Goal: Check status: Check status

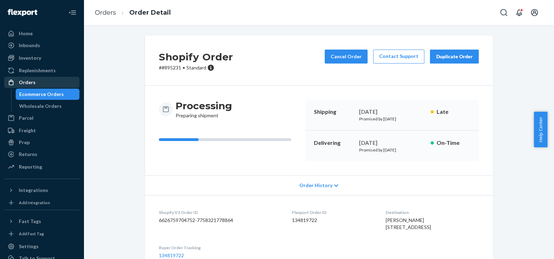
click at [28, 85] on div "Orders" at bounding box center [27, 82] width 17 height 7
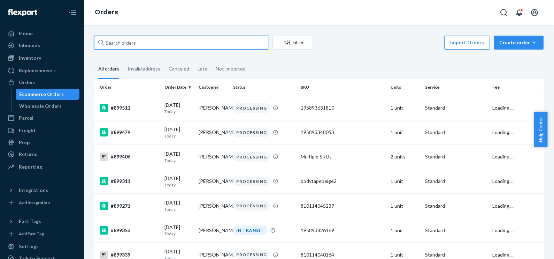
click at [167, 43] on input "text" at bounding box center [181, 43] width 174 height 14
paste input "[PERSON_NAME]"
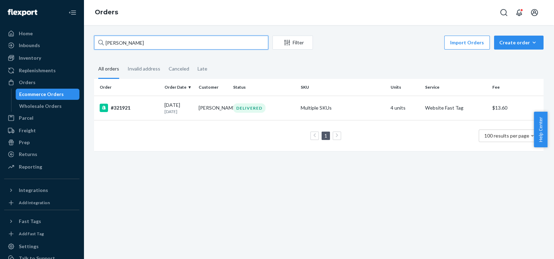
type input "[PERSON_NAME]"
